Goal: Information Seeking & Learning: Learn about a topic

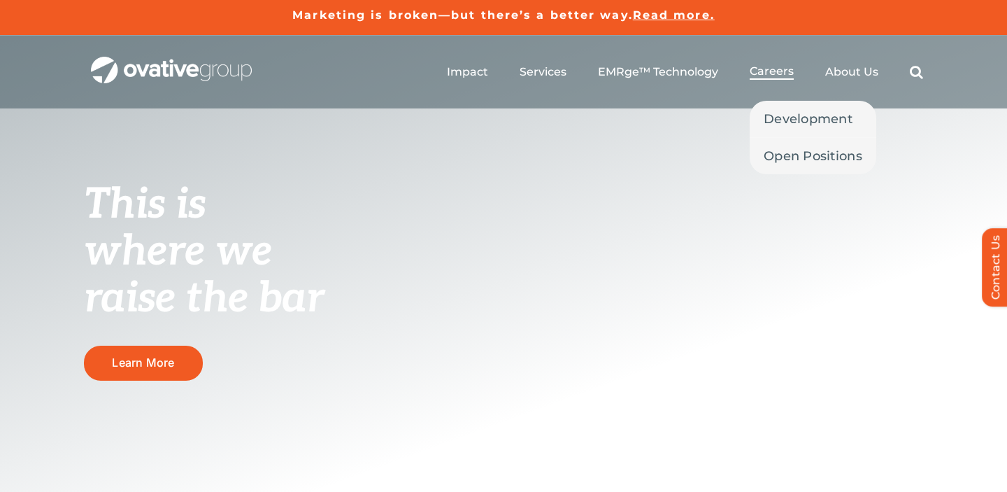
click at [765, 76] on span "Careers" at bounding box center [772, 71] width 44 height 14
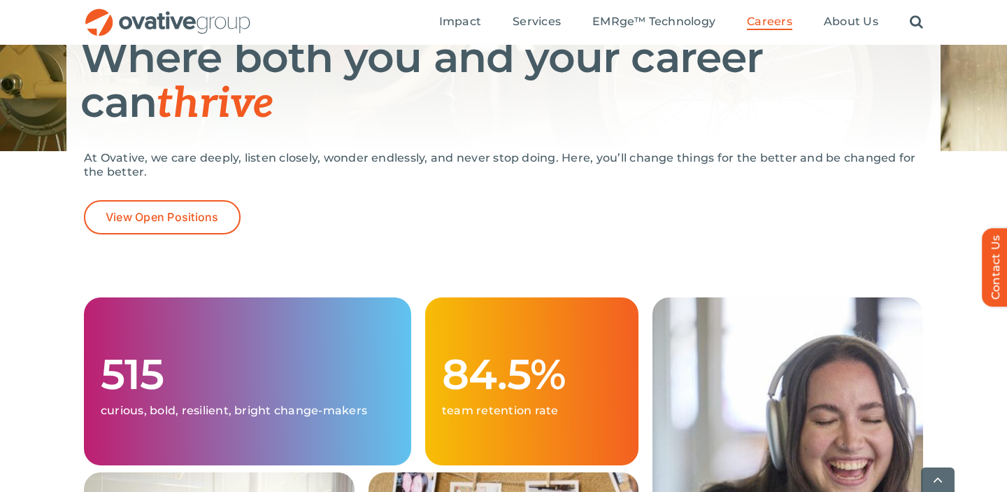
scroll to position [222, 0]
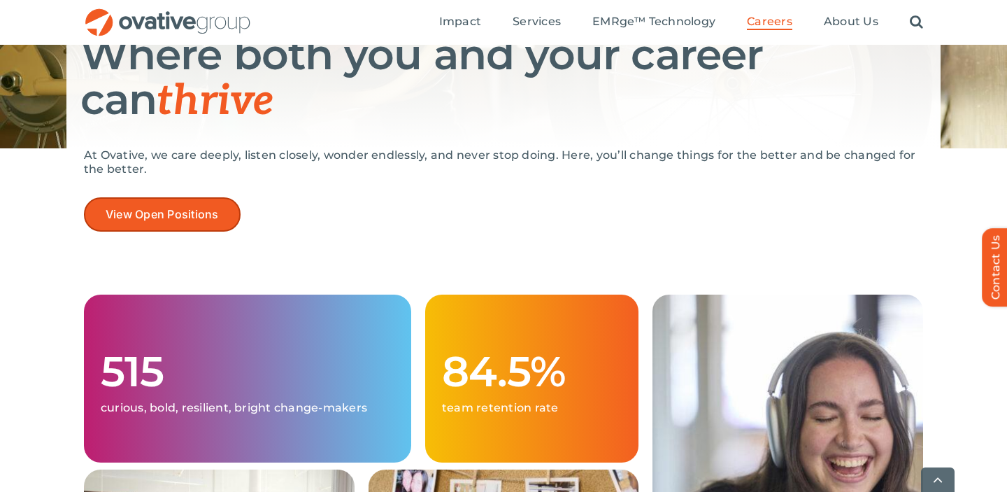
click at [201, 215] on span "View Open Positions" at bounding box center [162, 214] width 113 height 13
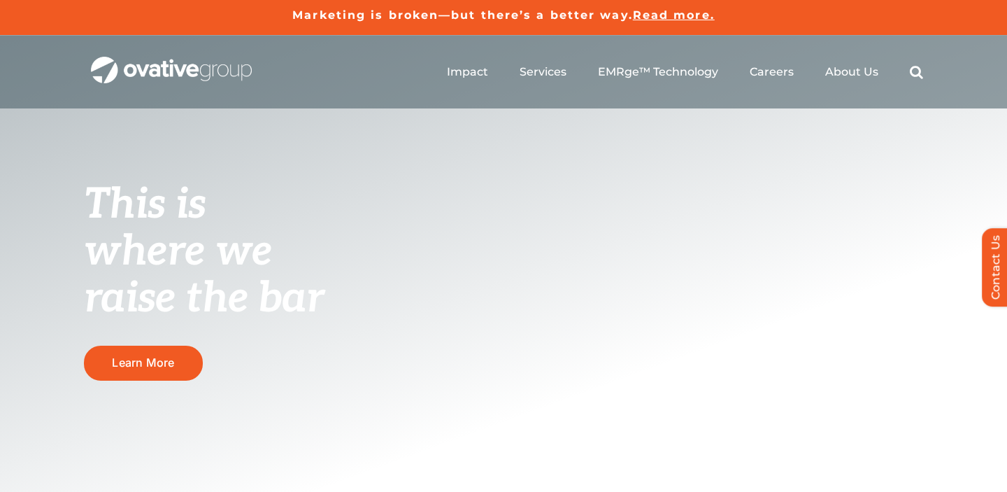
click at [624, 64] on ul "Impact Expert Insights Case Studies Awards & Press Services Media Measurement C…" at bounding box center [685, 72] width 476 height 45
click at [645, 73] on span "EMRge™ Technology" at bounding box center [658, 71] width 120 height 14
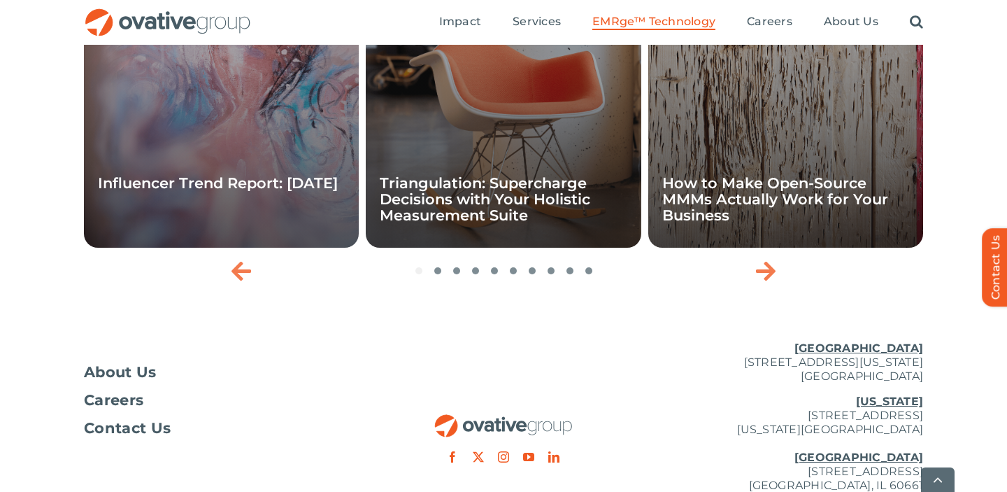
scroll to position [4838, 0]
